Goal: Transaction & Acquisition: Purchase product/service

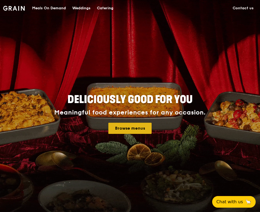
click at [129, 126] on link "Browse menus" at bounding box center [129, 128] width 43 height 11
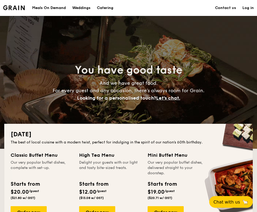
click at [104, 8] on h1 "Catering" at bounding box center [105, 8] width 16 height 16
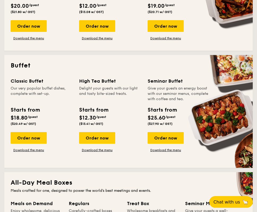
scroll to position [212, 0]
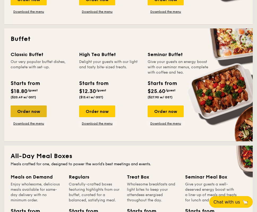
click at [35, 113] on div "Order now" at bounding box center [29, 111] width 36 height 12
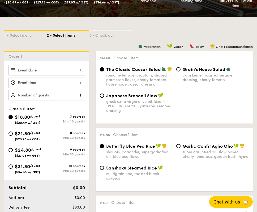
scroll to position [106, 0]
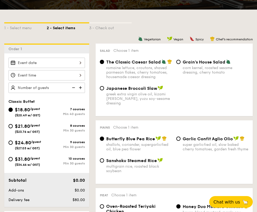
click at [63, 61] on div at bounding box center [46, 63] width 76 height 10
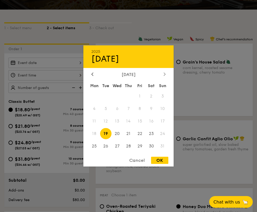
click at [165, 75] on icon at bounding box center [165, 73] width 2 height 3
click at [153, 131] on span "27" at bounding box center [150, 133] width 11 height 11
click at [161, 160] on div "OK" at bounding box center [159, 160] width 17 height 7
type input "[DATE]"
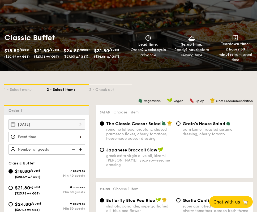
scroll to position [80, 0]
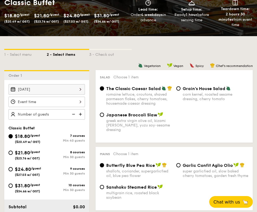
click at [44, 150] on div "$21.80 /guest ($23.76 w/ GST)" at bounding box center [27, 154] width 38 height 11
click at [13, 151] on input "$21.80 /guest ($23.76 w/ GST) 8 courses Min 30 guests" at bounding box center [10, 153] width 4 height 4
radio input "true"
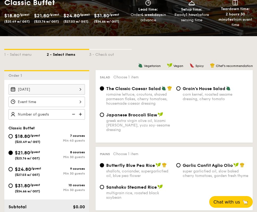
radio input "true"
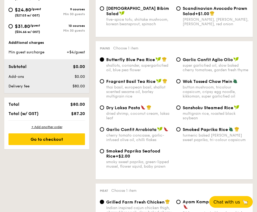
scroll to position [106, 0]
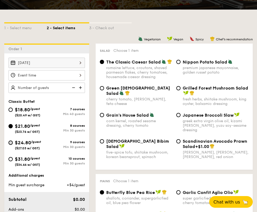
click at [12, 143] on input "$24.80 /guest ($27.03 w/ GST) 9 courses Min 30 guests" at bounding box center [10, 142] width 4 height 4
radio input "true"
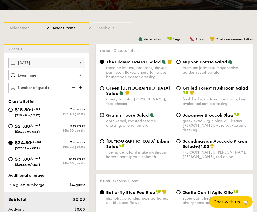
radio input "true"
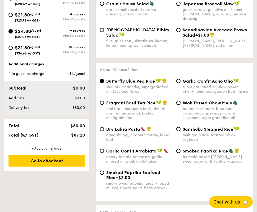
scroll to position [186, 0]
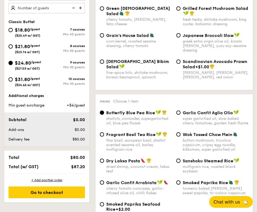
click at [29, 78] on span "$31.80" at bounding box center [22, 79] width 15 height 6
click at [13, 78] on input "$31.80 /guest ($34.66 w/ GST) 10 courses Min 30 guests" at bounding box center [10, 79] width 4 height 4
radio input "true"
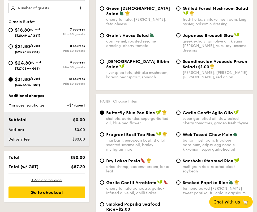
radio input "true"
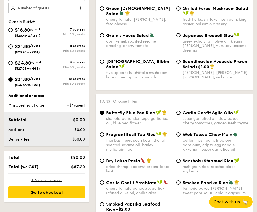
radio input "true"
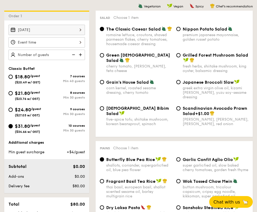
scroll to position [135, 0]
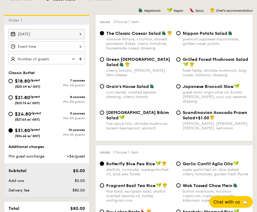
click at [32, 100] on div "$21.80 /guest ($23.76 w/ GST)" at bounding box center [27, 99] width 25 height 11
click at [13, 100] on input "$21.80 /guest ($23.76 w/ GST) 8 courses Min 30 guests" at bounding box center [10, 97] width 4 height 4
radio input "true"
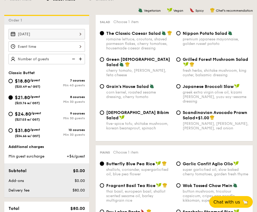
radio input "true"
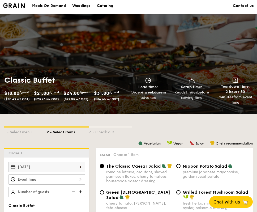
scroll to position [0, 0]
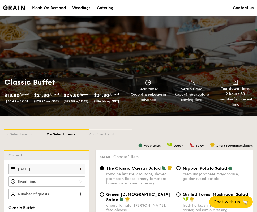
click at [102, 8] on div "Catering" at bounding box center [105, 8] width 16 height 16
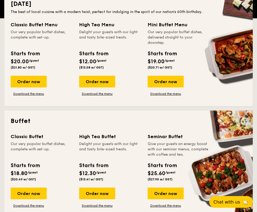
scroll to position [186, 0]
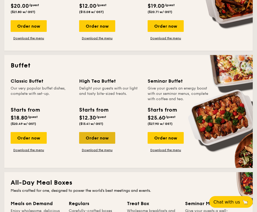
click at [100, 142] on div "Order now" at bounding box center [97, 138] width 36 height 12
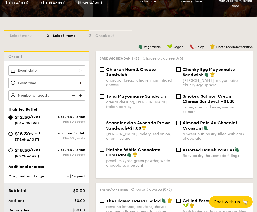
scroll to position [106, 0]
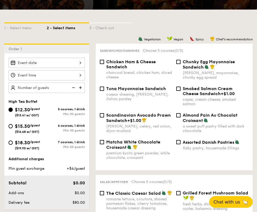
click at [30, 141] on span "$18.30" at bounding box center [22, 143] width 15 height 6
click at [13, 141] on input "$18.30 /guest ($19.95 w/ GST) 7 courses, 1 drink Min 30 guests" at bounding box center [10, 142] width 4 height 4
radio input "true"
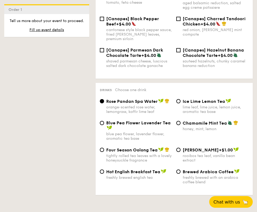
scroll to position [929, 0]
